Goal: Entertainment & Leisure: Consume media (video, audio)

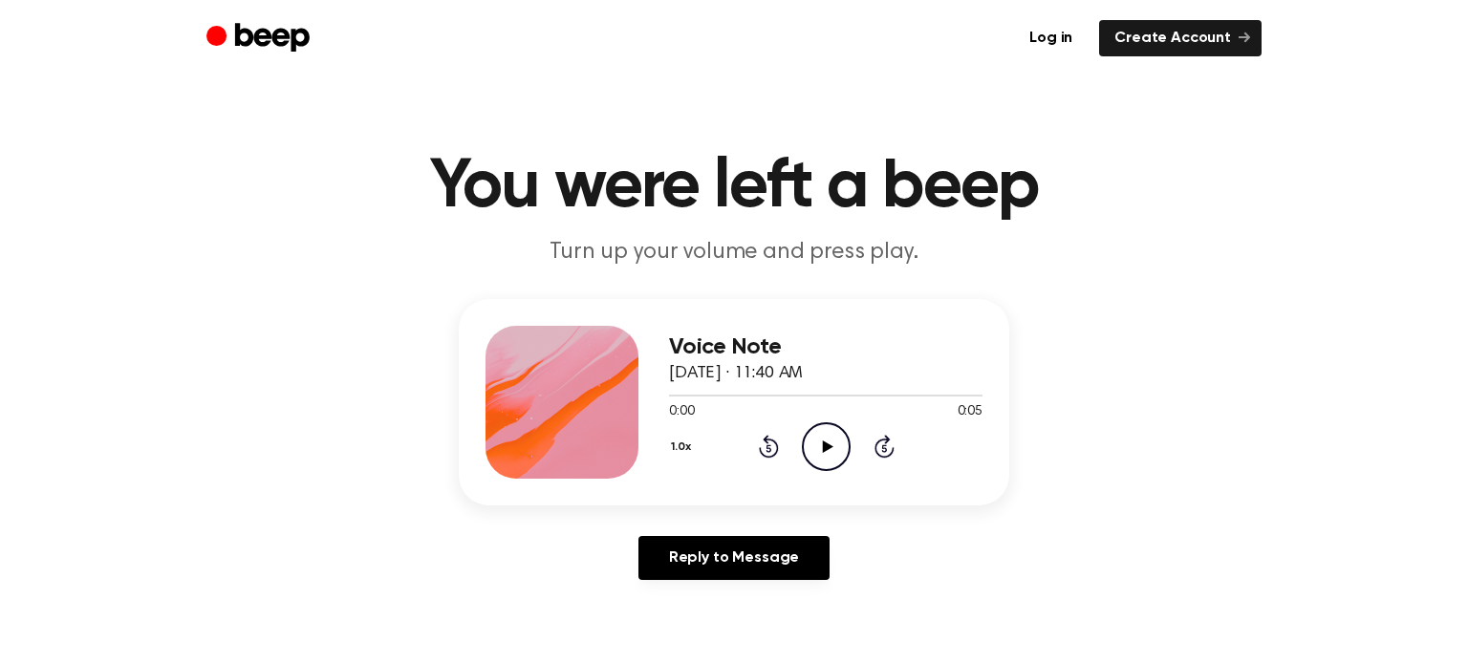
click at [812, 437] on icon "Play Audio" at bounding box center [826, 446] width 49 height 49
click at [811, 431] on icon "Play Audio" at bounding box center [826, 446] width 49 height 49
click at [815, 439] on icon "Play Audio" at bounding box center [826, 446] width 49 height 49
